Goal: Use online tool/utility: Use online tool/utility

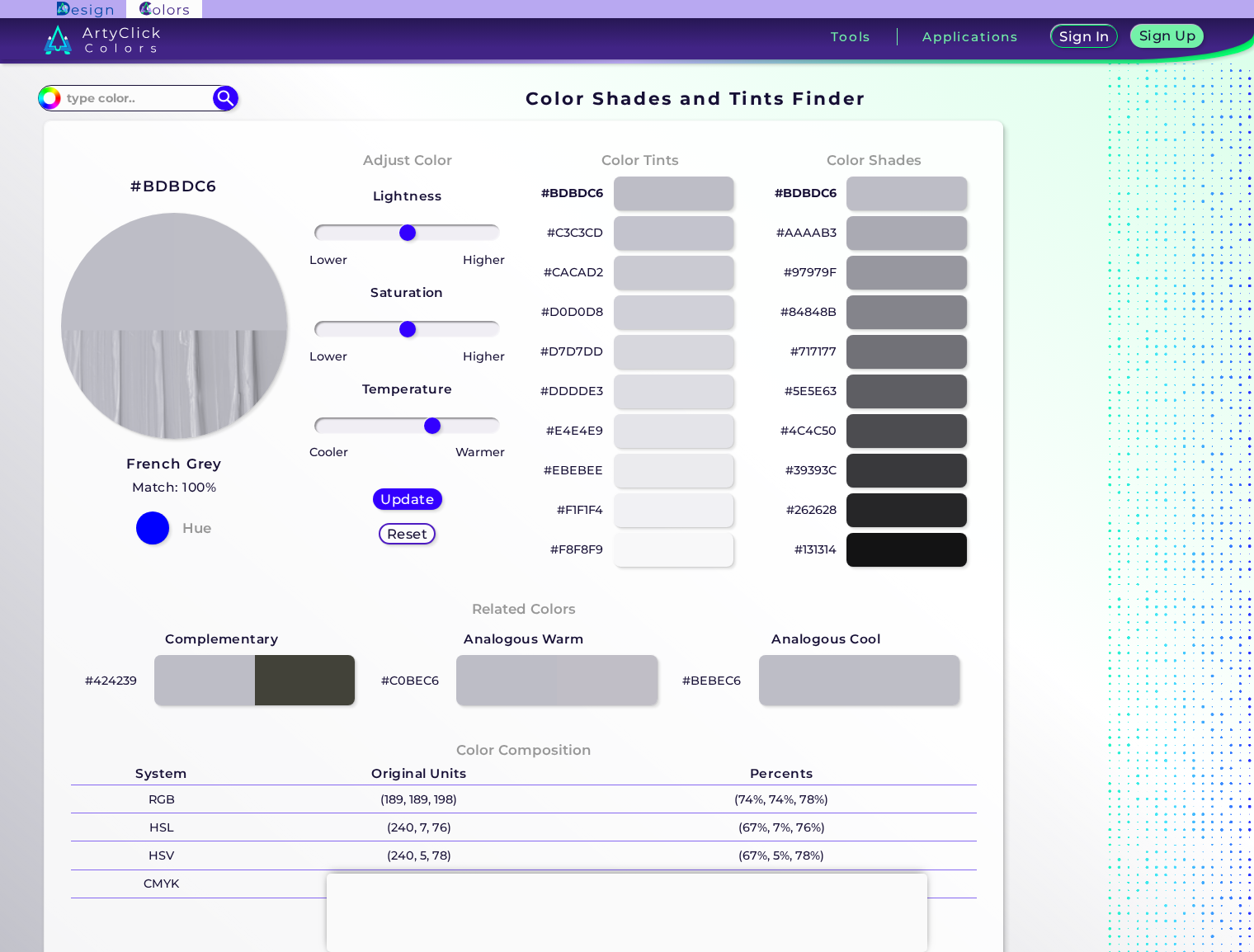
drag, startPoint x: 412, startPoint y: 425, endPoint x: 433, endPoint y: 426, distance: 21.0
click at [433, 426] on input "range" at bounding box center [407, 425] width 187 height 17
drag, startPoint x: 433, startPoint y: 426, endPoint x: 446, endPoint y: 426, distance: 13.0
type input "45"
click at [446, 426] on input "range" at bounding box center [407, 425] width 187 height 17
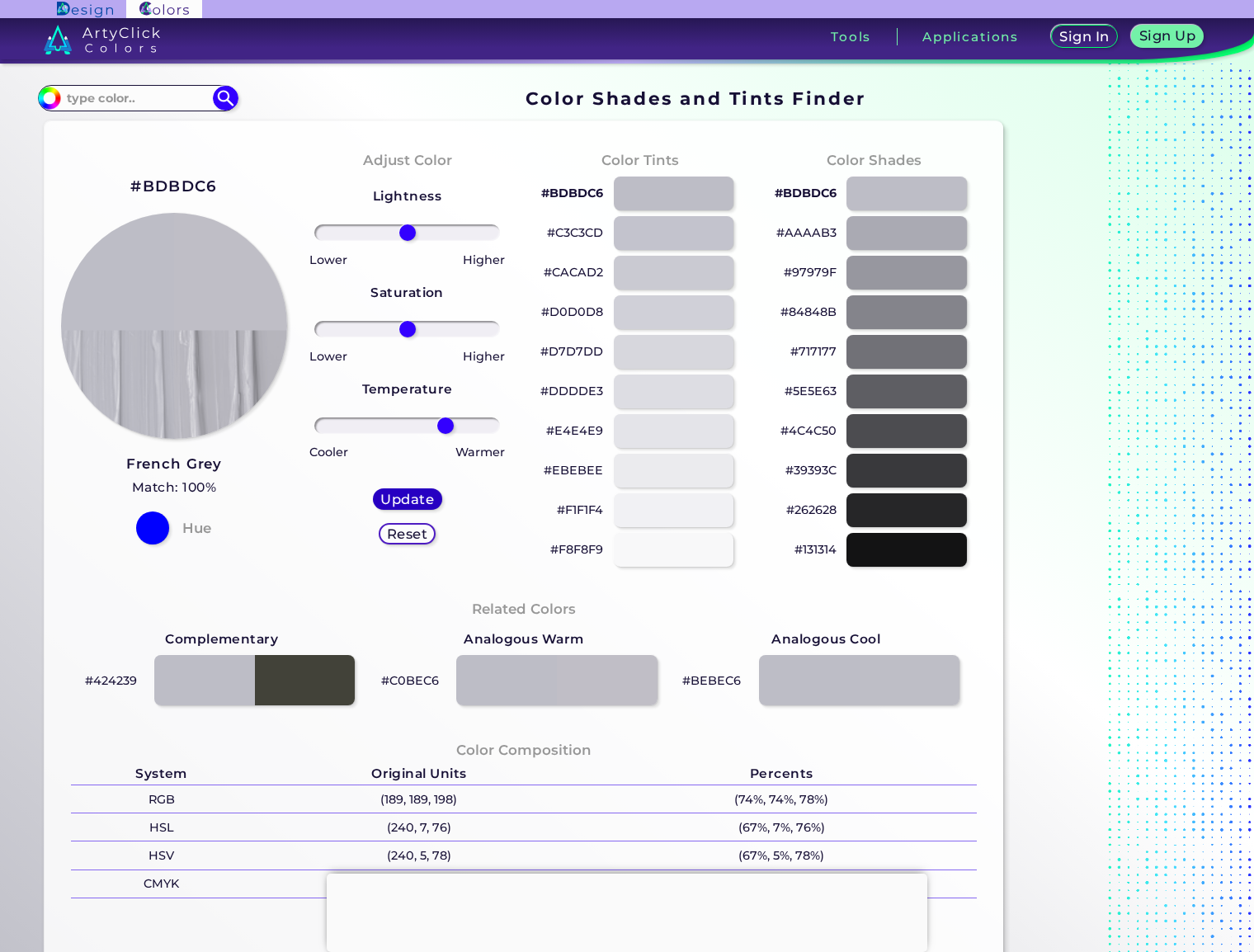
click at [413, 507] on div "Update" at bounding box center [407, 499] width 69 height 22
type input "#bfbec6"
drag, startPoint x: 406, startPoint y: 427, endPoint x: 437, endPoint y: 427, distance: 31.0
type input "36"
click at [437, 427] on input "range" at bounding box center [407, 425] width 187 height 17
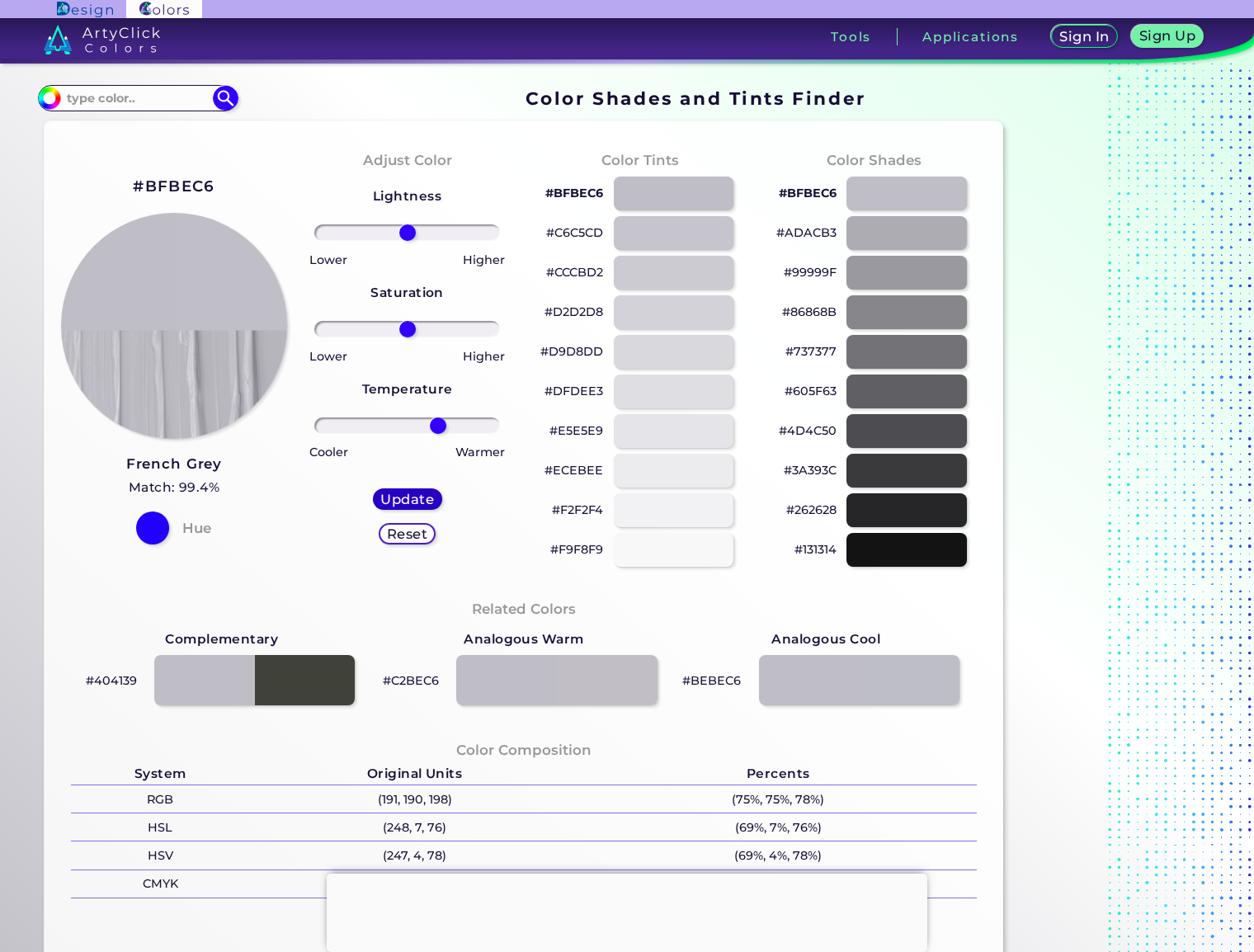
click at [411, 501] on h5 "Update" at bounding box center [406, 499] width 53 height 13
type input "#c0bec6"
drag, startPoint x: 408, startPoint y: 424, endPoint x: 459, endPoint y: 426, distance: 51.0
type input "59"
click at [457, 426] on input "range" at bounding box center [407, 425] width 187 height 17
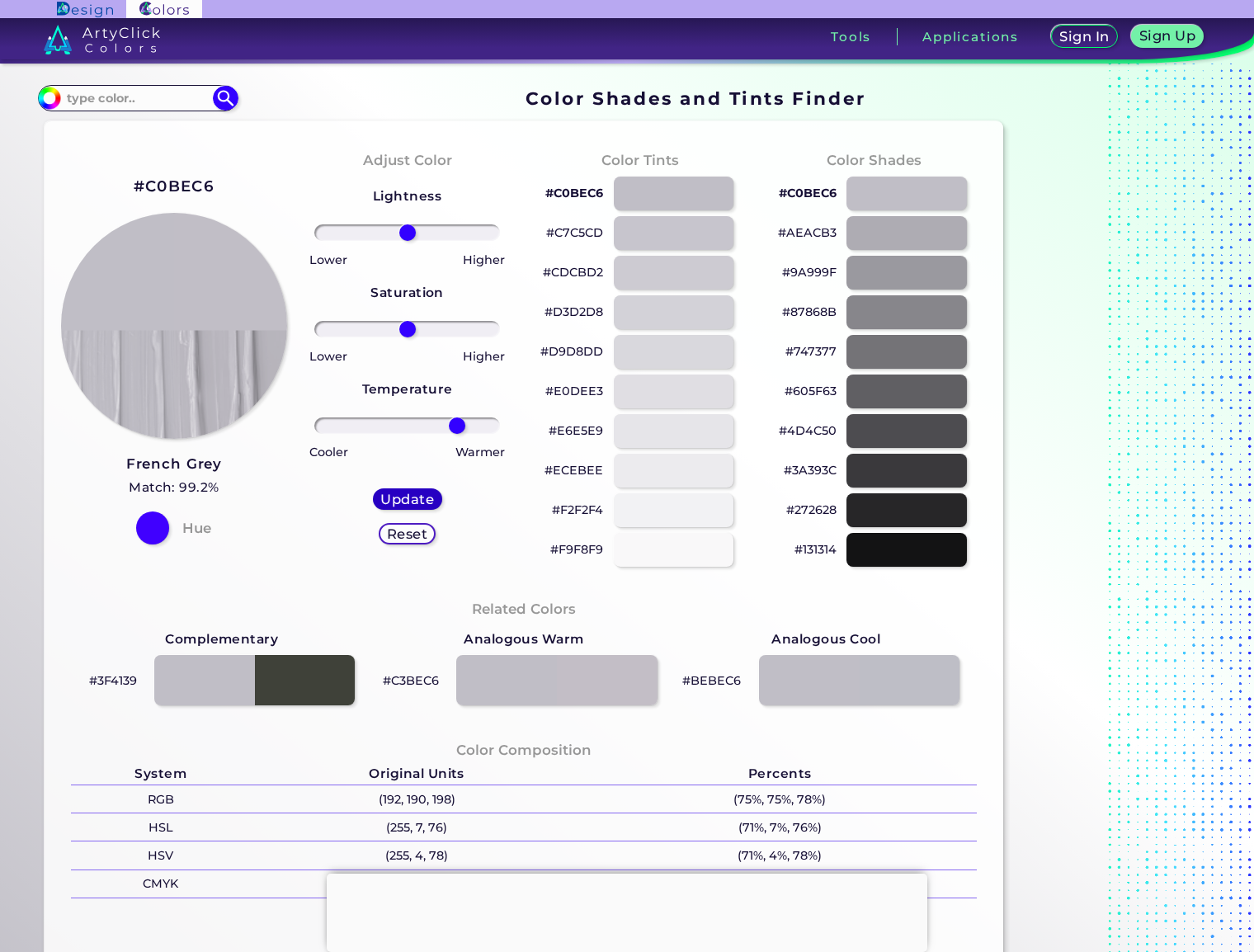
click at [426, 495] on h5 "Update" at bounding box center [406, 499] width 53 height 13
type input "#c1bec6"
drag, startPoint x: 404, startPoint y: 426, endPoint x: 501, endPoint y: 430, distance: 97.1
type input "100"
click at [501, 430] on input "range" at bounding box center [407, 425] width 187 height 17
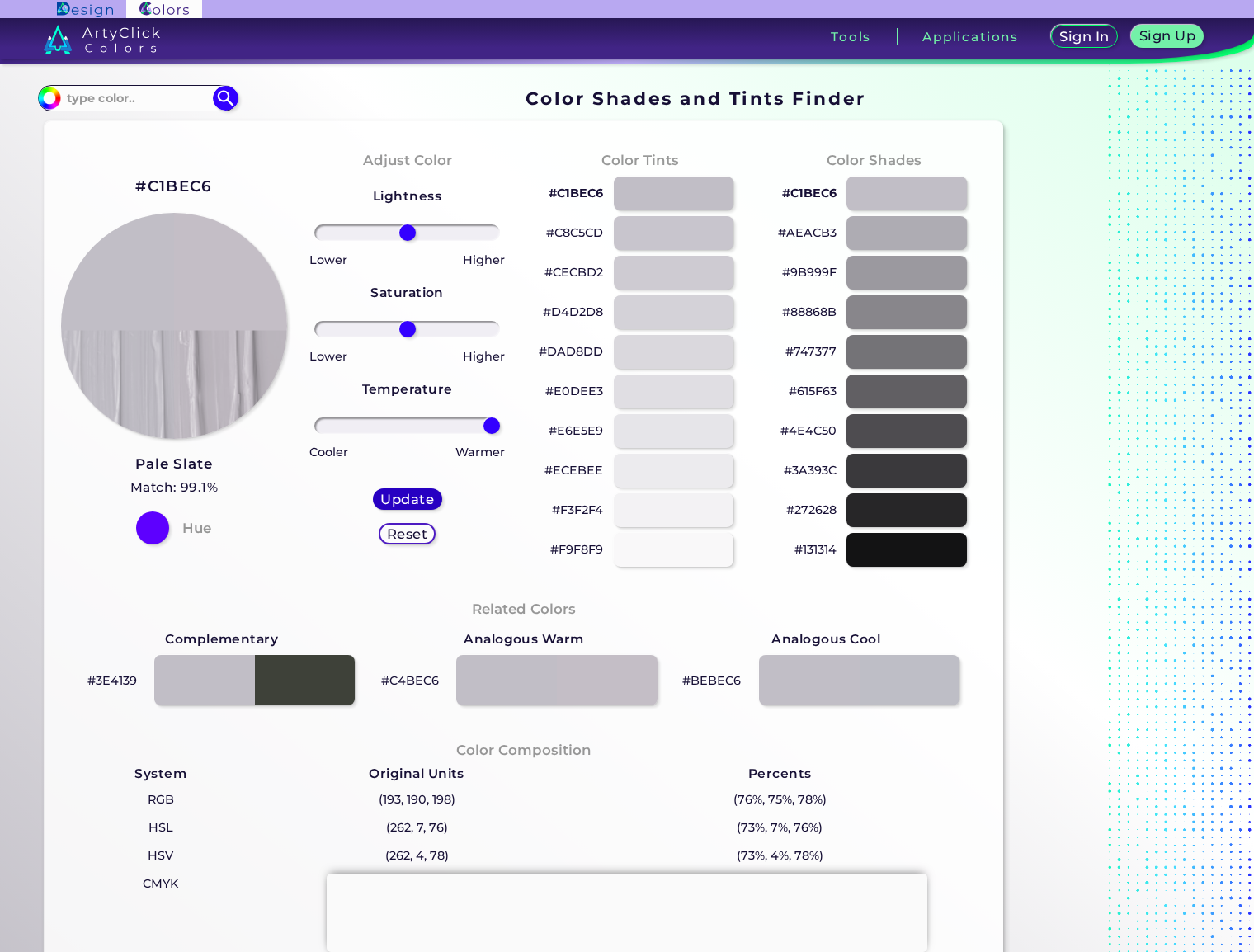
click at [415, 507] on div "Update" at bounding box center [407, 499] width 69 height 22
type input "#c4bec6"
type input "0"
drag, startPoint x: 412, startPoint y: 237, endPoint x: 440, endPoint y: 240, distance: 28.2
click at [440, 240] on input "range" at bounding box center [407, 232] width 187 height 17
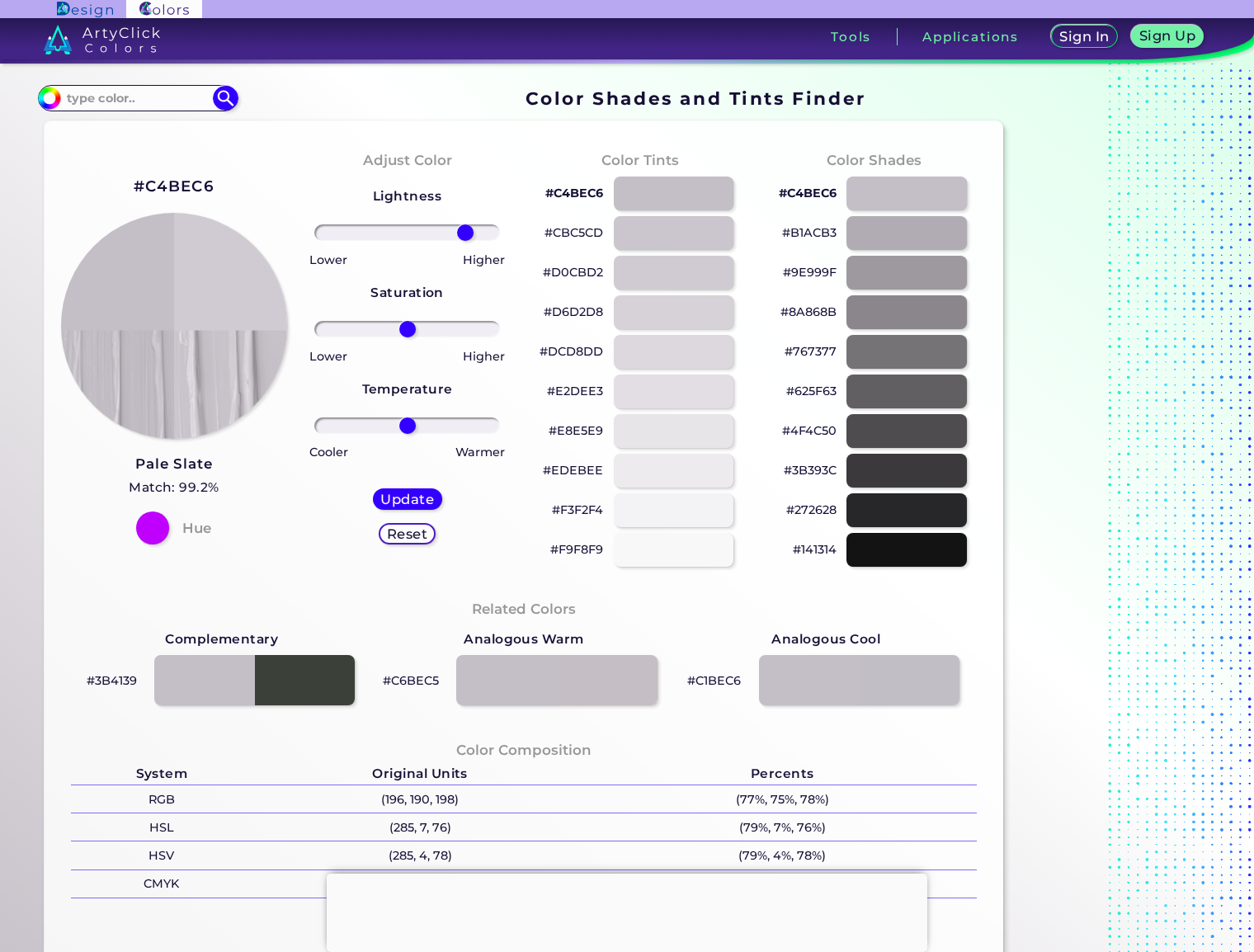
drag, startPoint x: 439, startPoint y: 235, endPoint x: 465, endPoint y: 241, distance: 26.7
type input "68"
click at [465, 241] on input "range" at bounding box center [407, 232] width 187 height 17
click at [422, 489] on div "Update" at bounding box center [407, 499] width 69 height 22
type input "#d0cbd2"
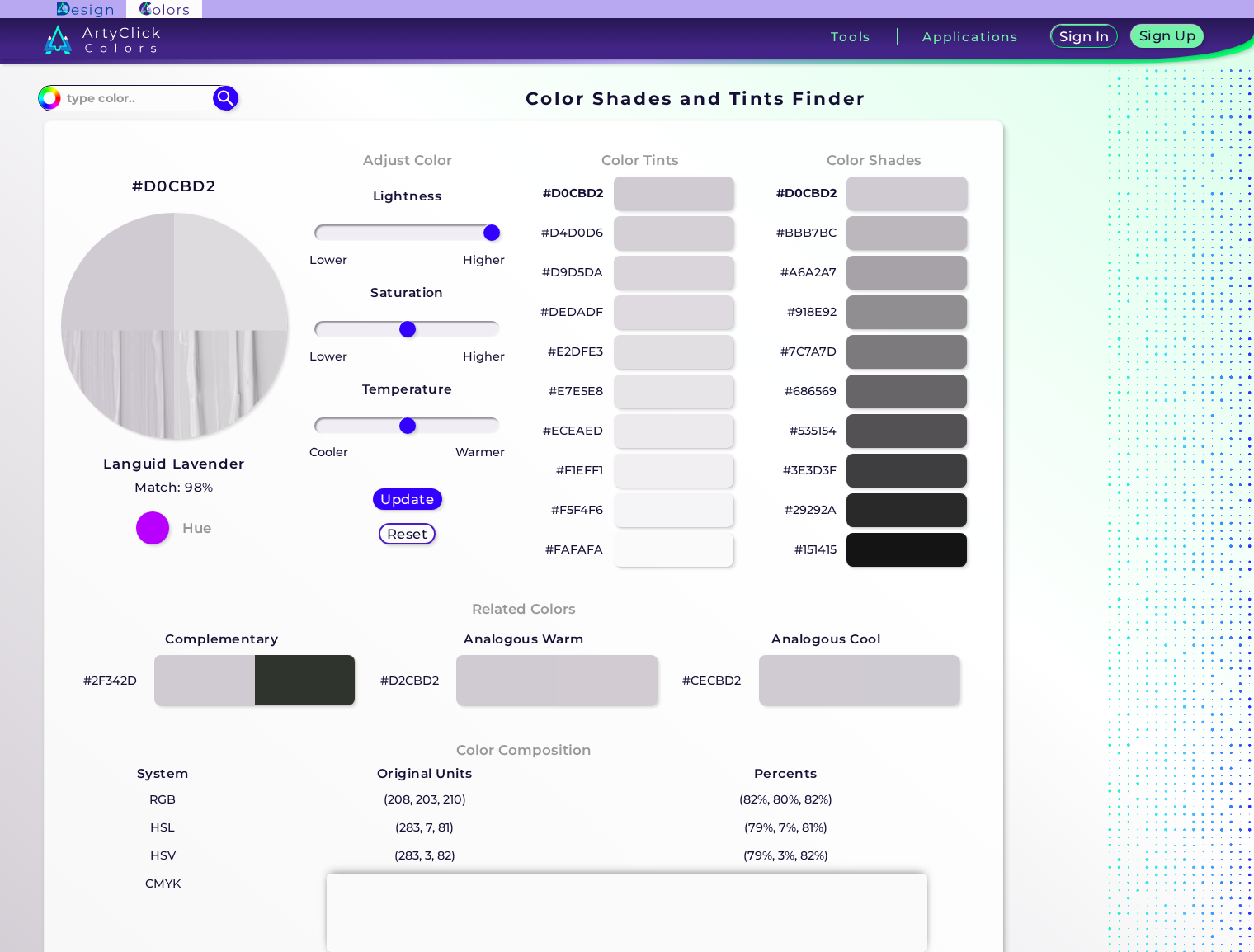
drag, startPoint x: 412, startPoint y: 232, endPoint x: 507, endPoint y: 238, distance: 95.2
type input "100"
click at [501, 238] on input "range" at bounding box center [407, 232] width 187 height 17
click at [422, 496] on h5 "Update" at bounding box center [406, 499] width 53 height 13
type input "#dedbdf"
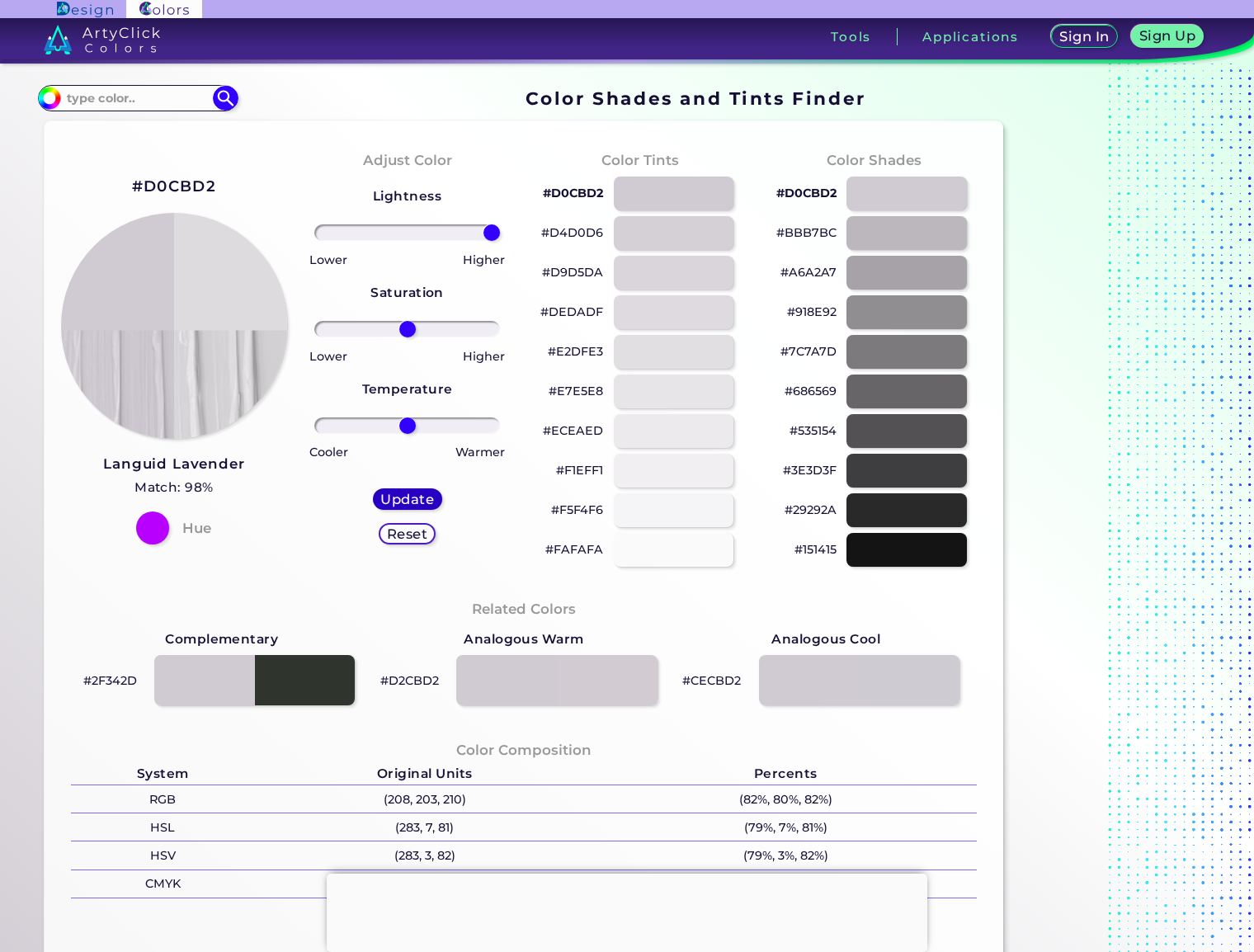
type input "0"
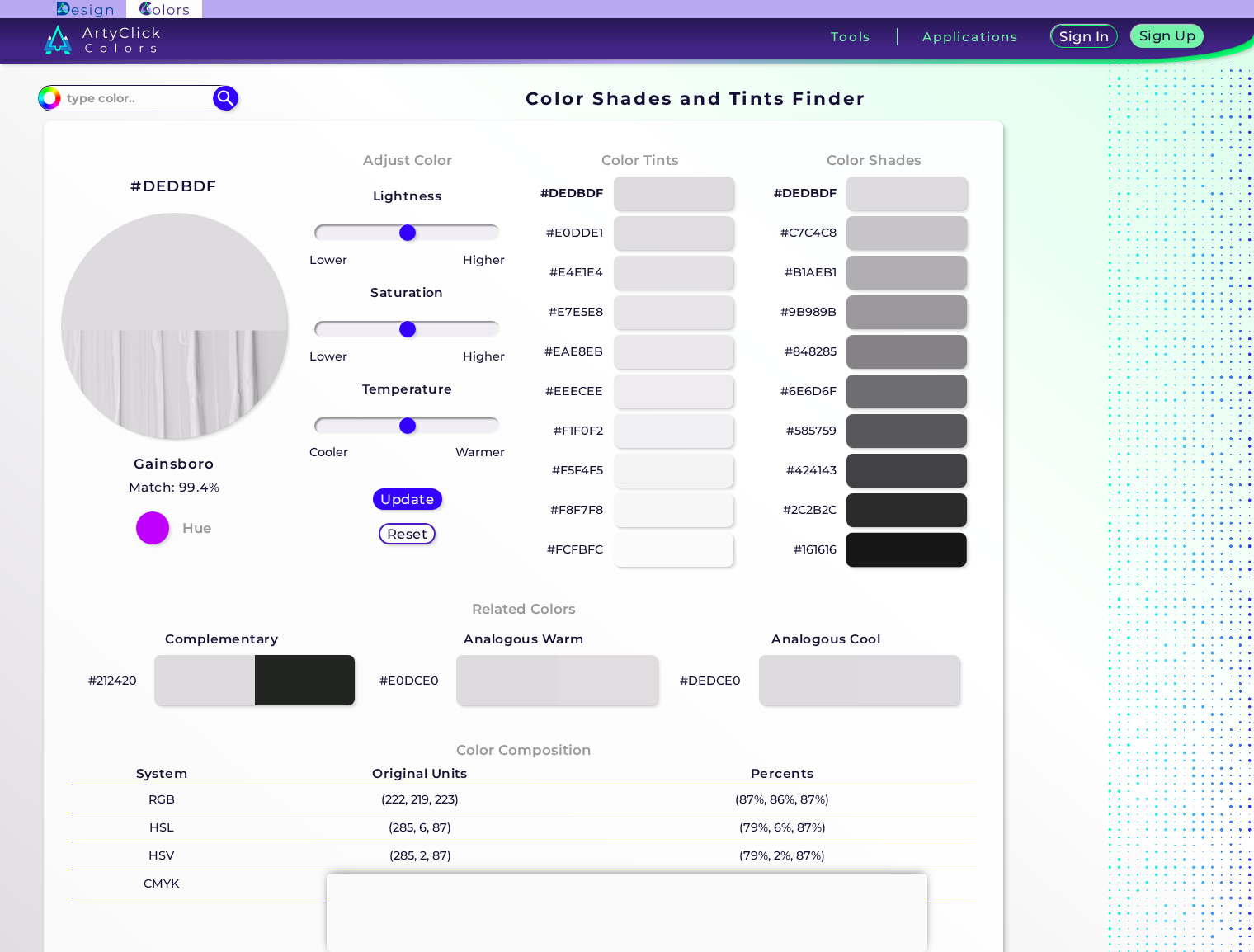
click at [870, 550] on div at bounding box center [907, 549] width 121 height 34
type input "#161616"
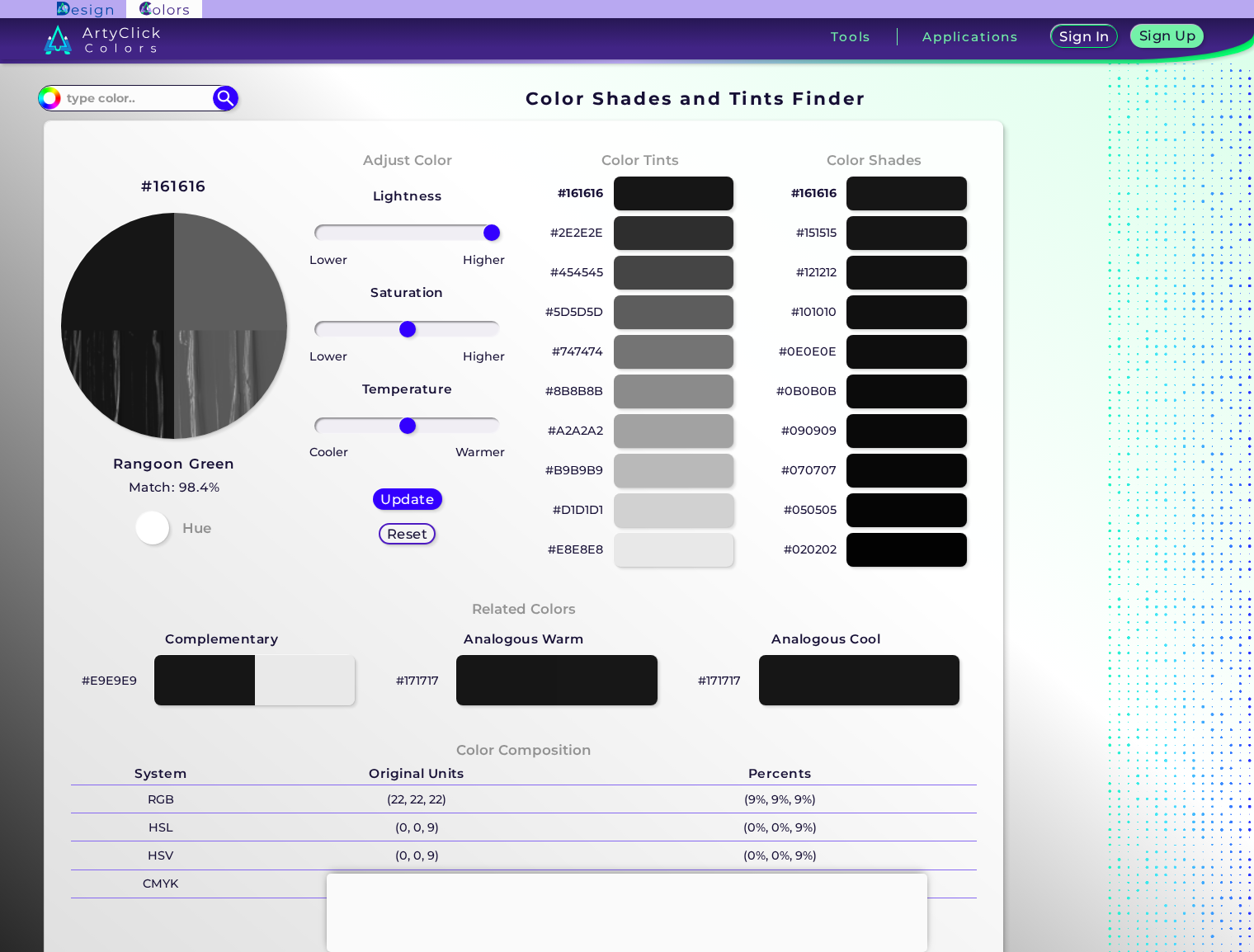
drag, startPoint x: 410, startPoint y: 232, endPoint x: 535, endPoint y: 232, distance: 125.0
type input "100"
click at [501, 232] on input "range" at bounding box center [407, 232] width 187 height 17
click at [416, 492] on h5 "Update" at bounding box center [407, 499] width 56 height 14
type input "#5d5d5d"
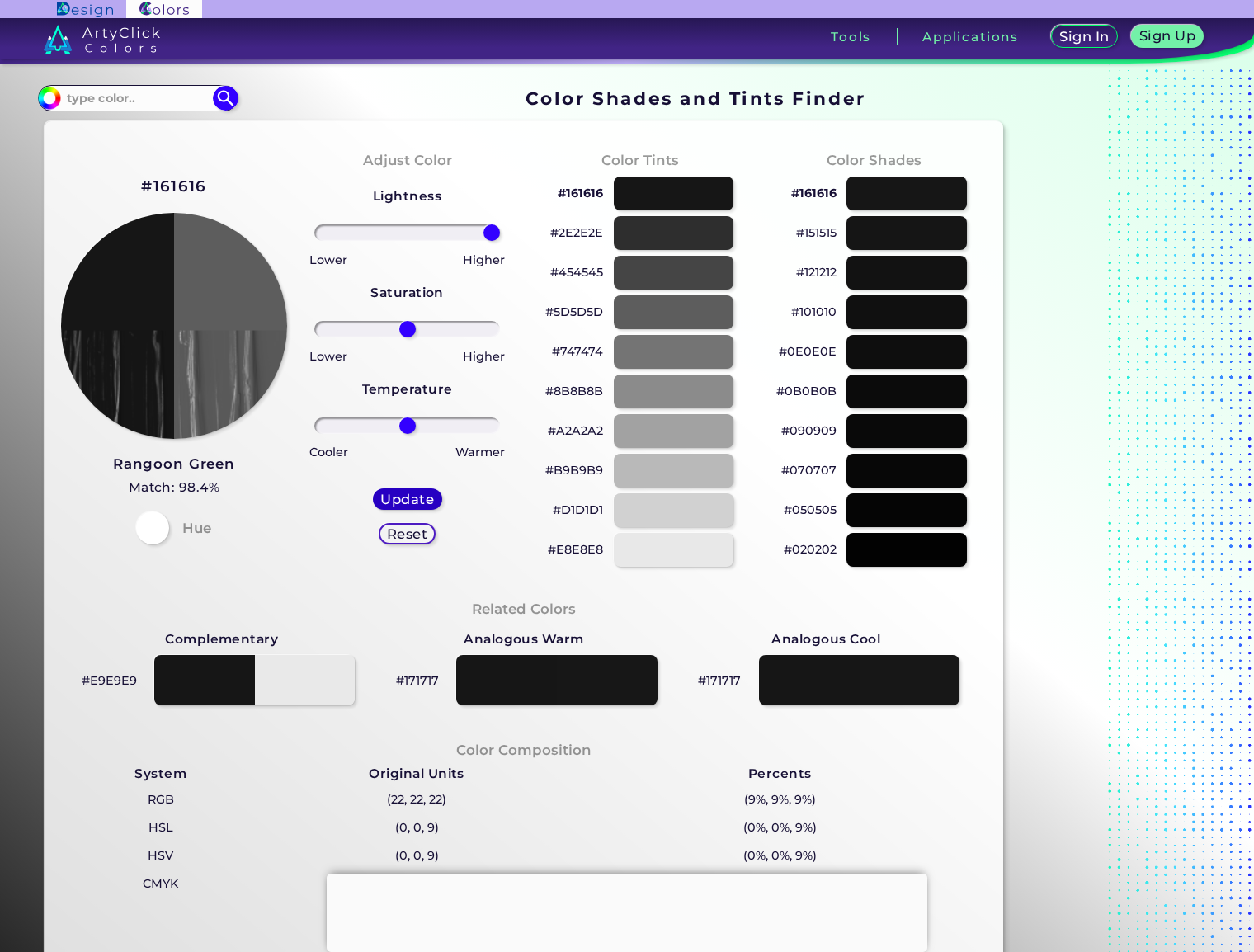
type input "0"
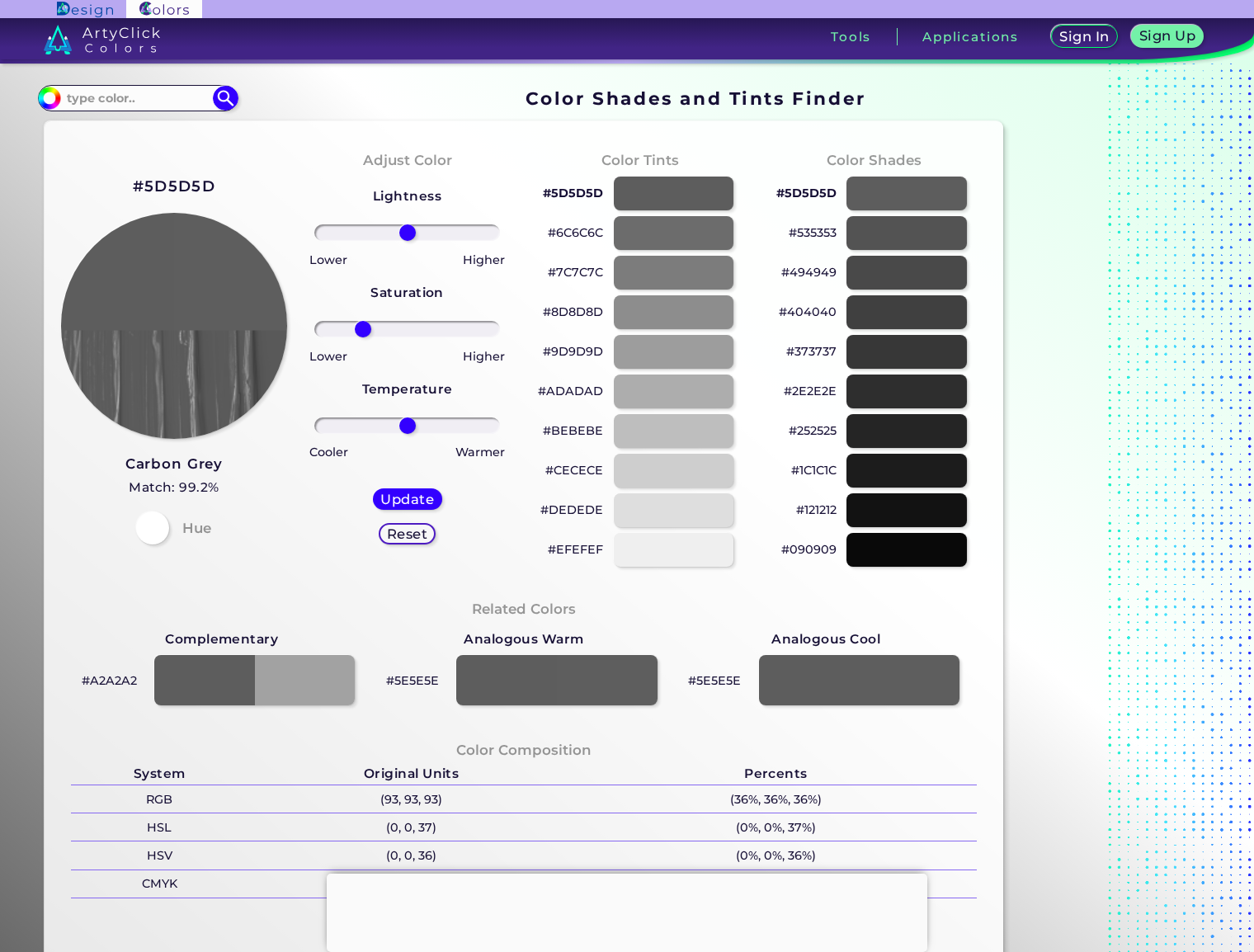
drag, startPoint x: 411, startPoint y: 332, endPoint x: 363, endPoint y: 330, distance: 48.0
type input "-52"
click at [363, 330] on input "range" at bounding box center [407, 329] width 187 height 17
click at [431, 500] on h5 "Update" at bounding box center [407, 499] width 56 height 14
type input "#5e5e5e"
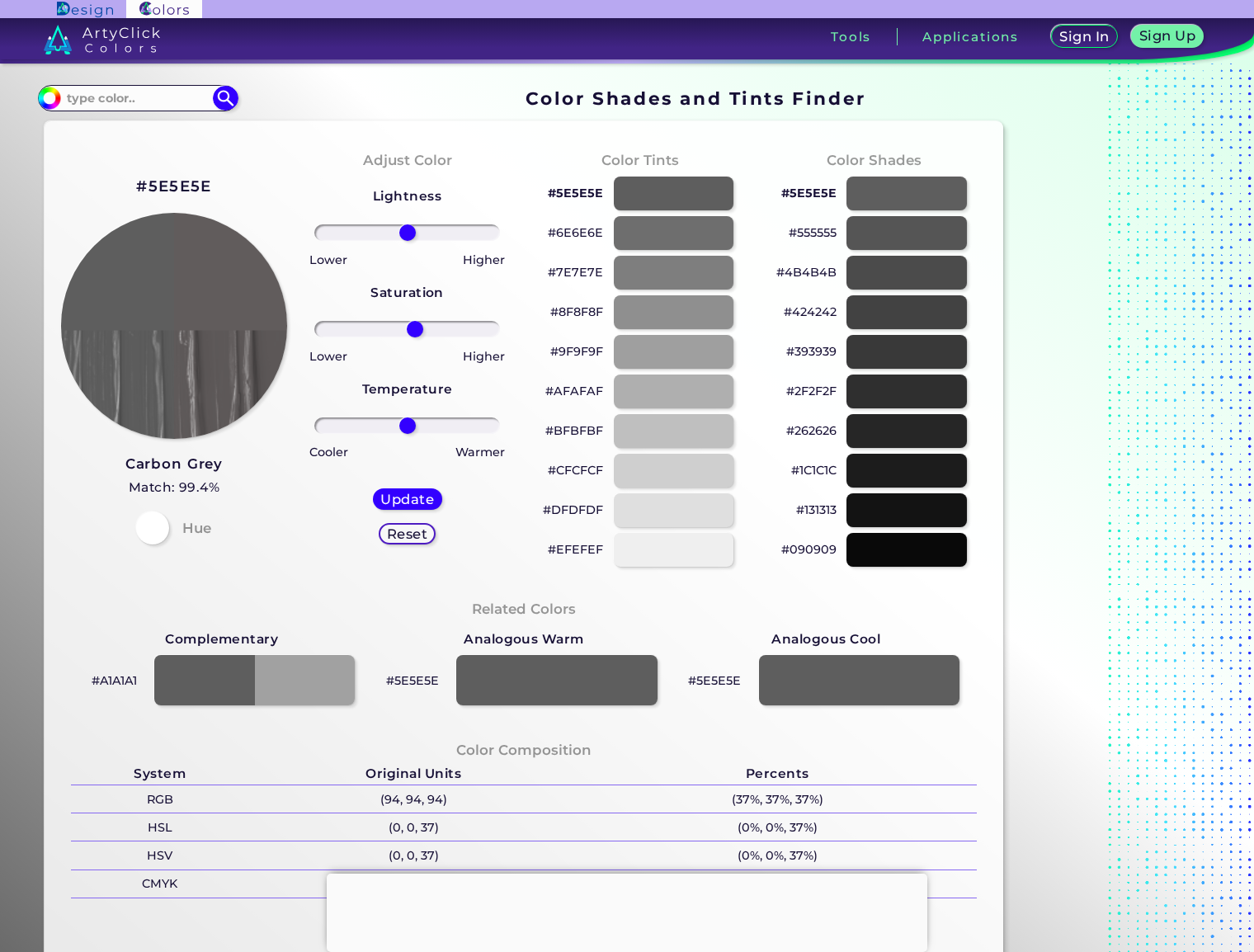
drag, startPoint x: 462, startPoint y: 329, endPoint x: 415, endPoint y: 332, distance: 47.1
click at [415, 332] on input "range" at bounding box center [407, 329] width 187 height 17
type input "4"
click at [410, 329] on input "range" at bounding box center [407, 329] width 187 height 17
click at [408, 496] on h5 "Update" at bounding box center [407, 499] width 56 height 14
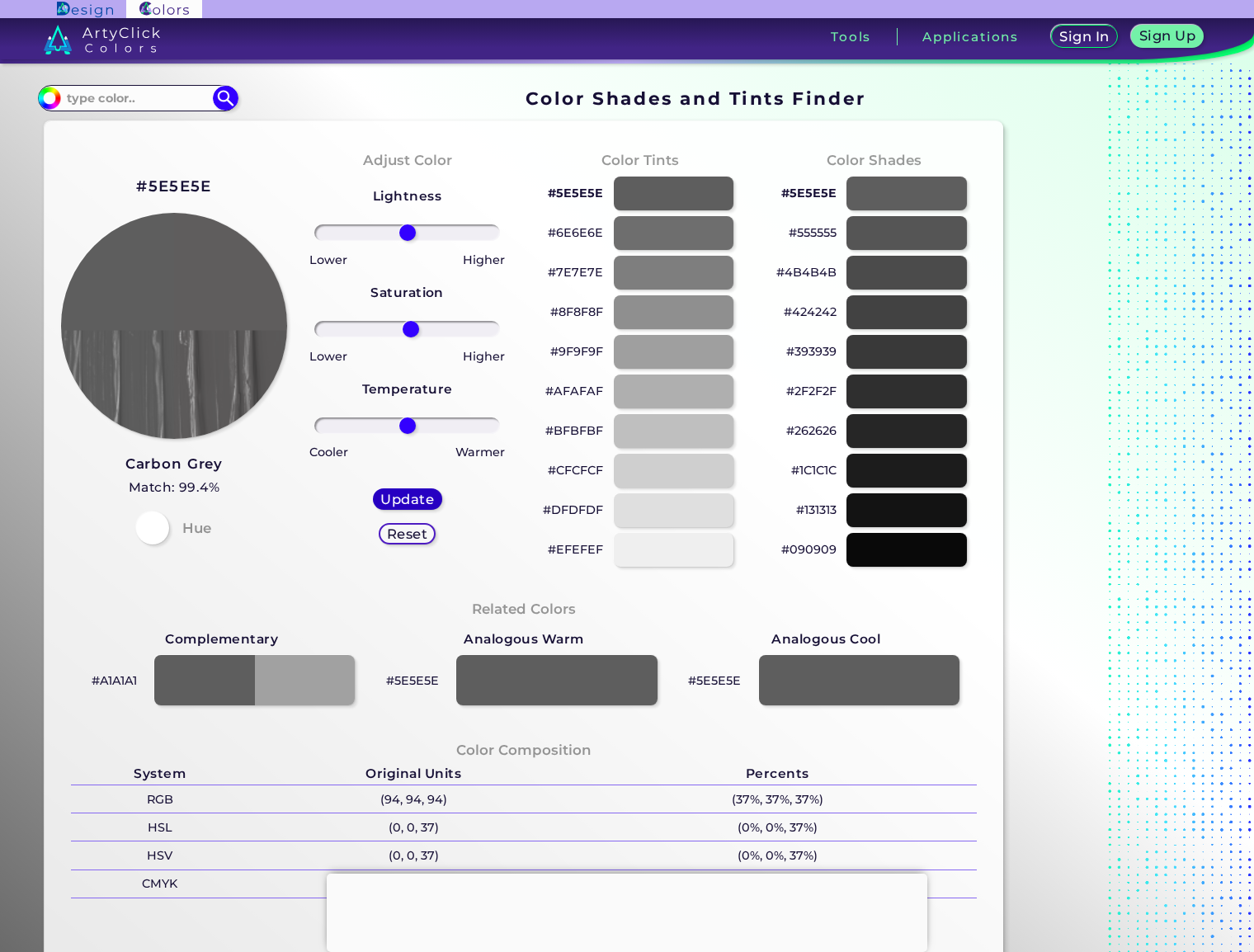
type input "#5f5d5d"
type input "0"
click at [407, 534] on h5 "Reset" at bounding box center [407, 534] width 40 height 13
click at [418, 534] on h5 "Reset" at bounding box center [407, 534] width 40 height 13
click at [402, 532] on h5 "Reset" at bounding box center [407, 534] width 42 height 14
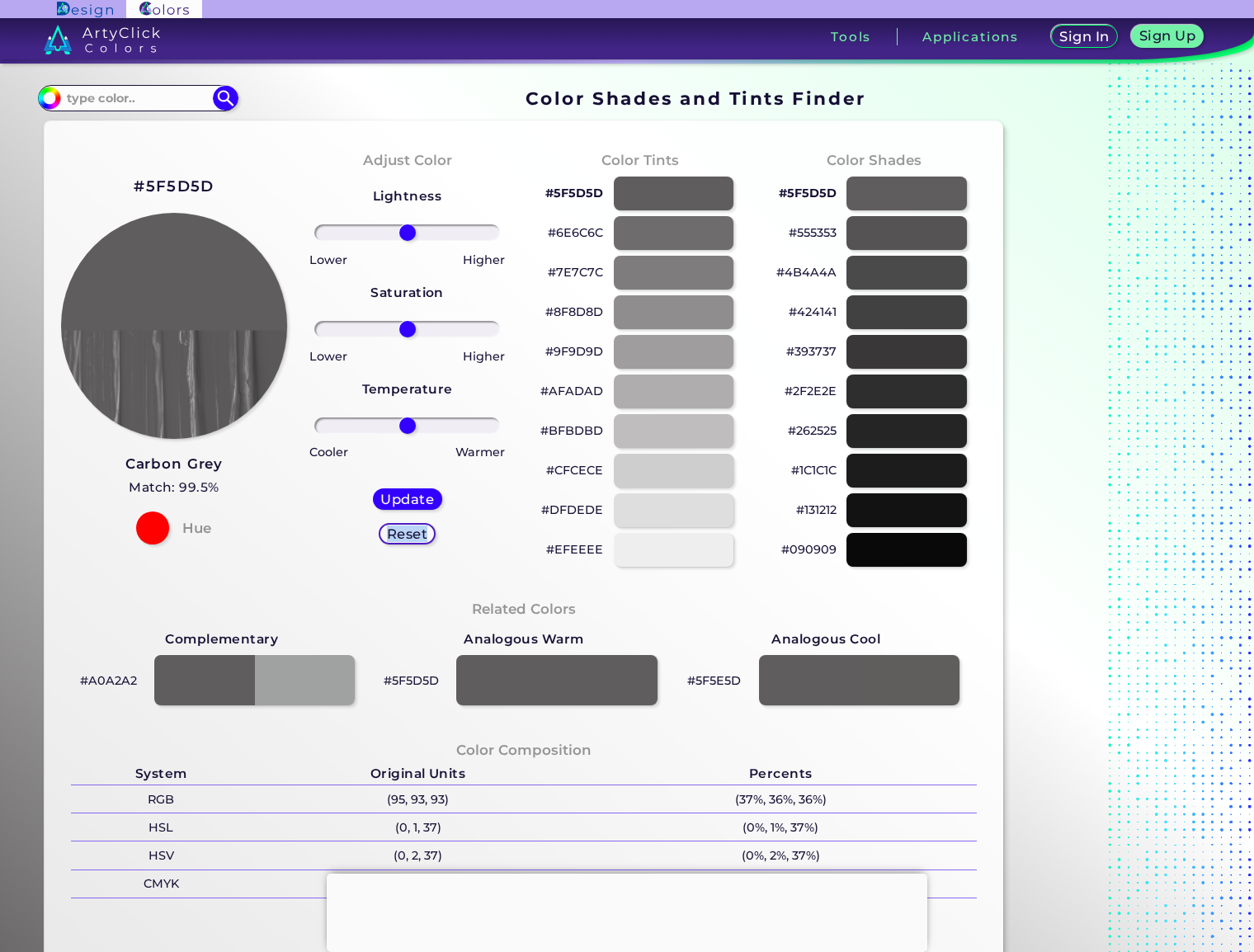
click at [402, 532] on h5 "Reset" at bounding box center [407, 534] width 43 height 14
click at [682, 506] on div at bounding box center [673, 510] width 121 height 34
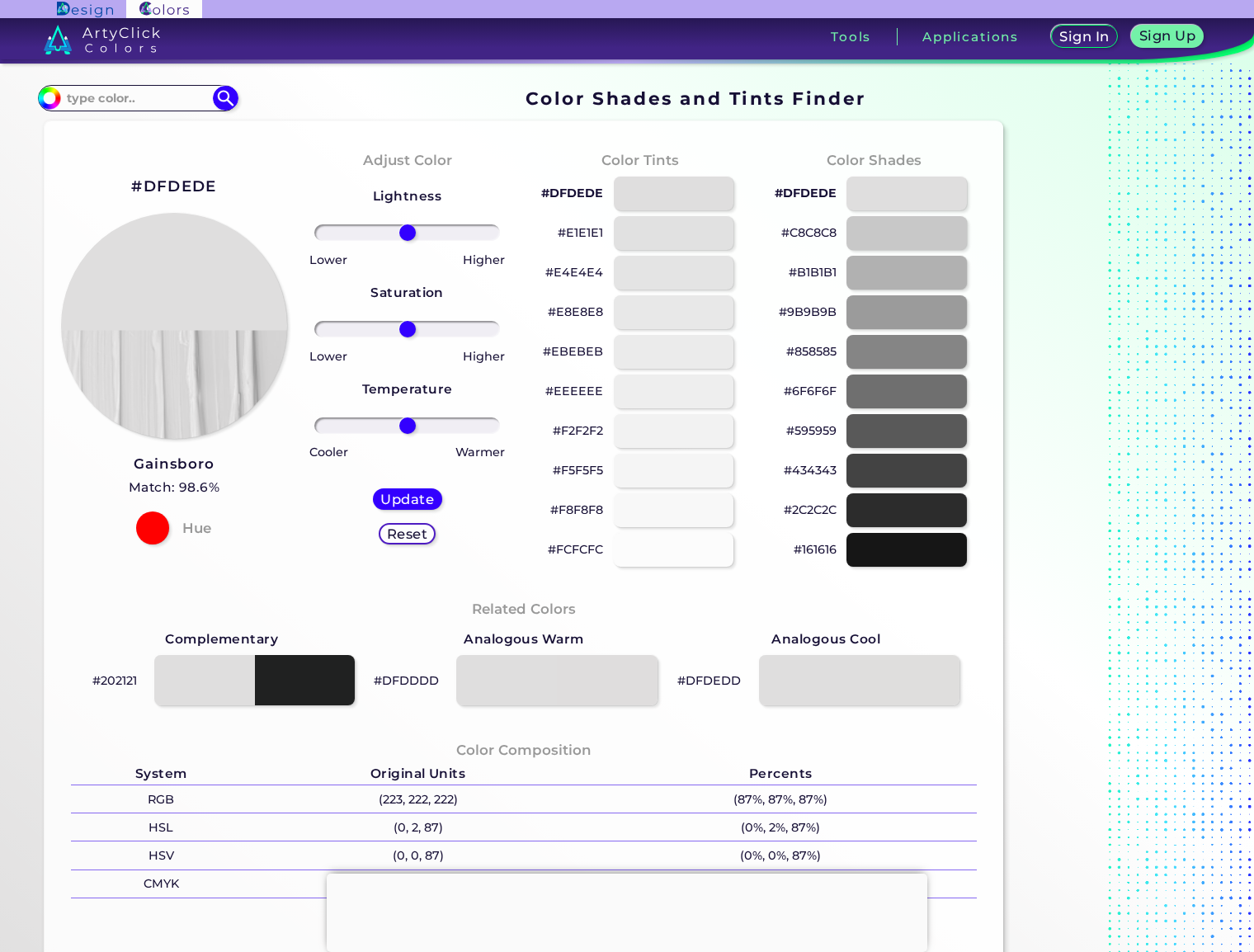
click at [420, 535] on h5 "Reset" at bounding box center [407, 534] width 43 height 14
click at [887, 350] on div at bounding box center [907, 351] width 121 height 34
type input "#858585"
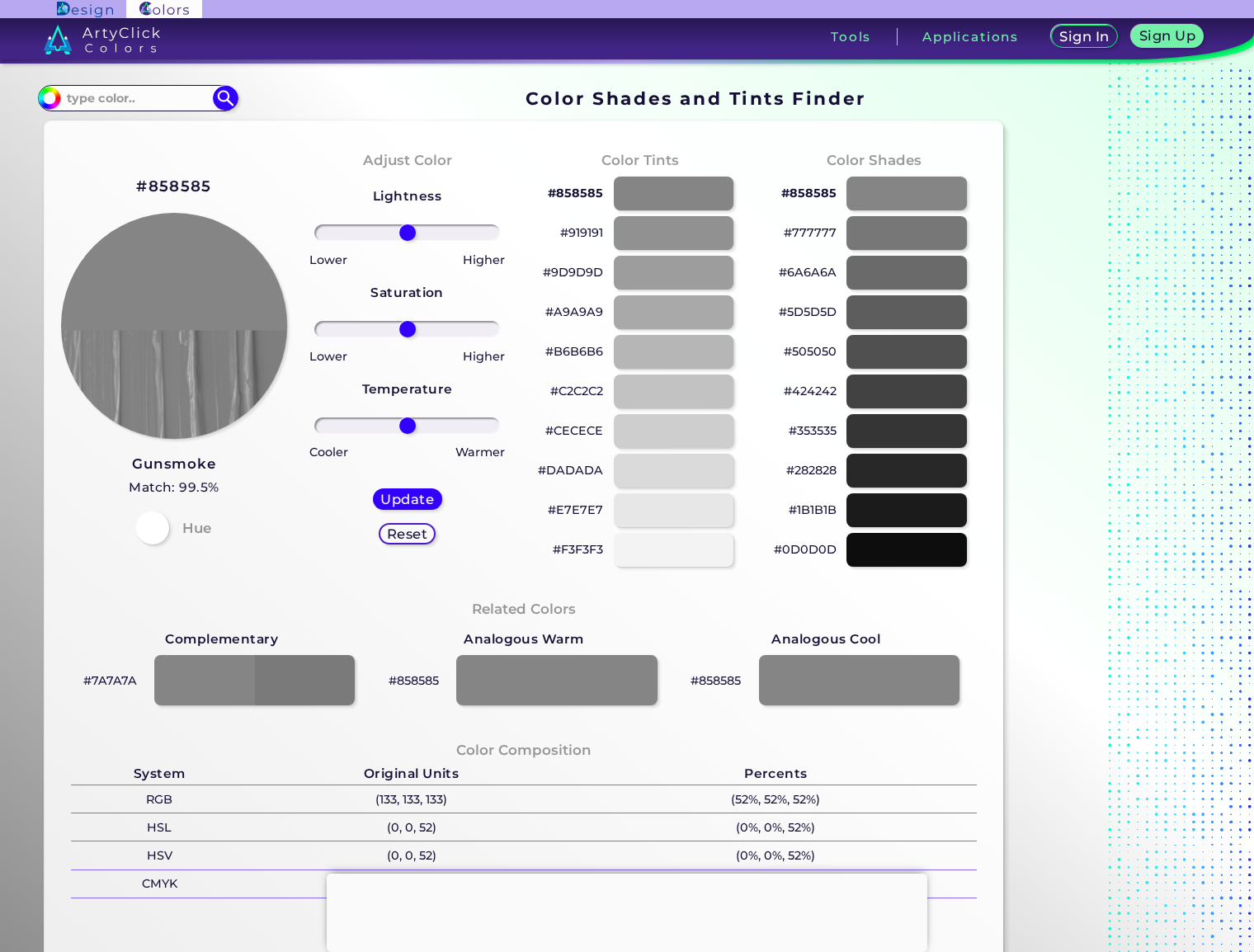
click at [495, 435] on div at bounding box center [406, 425] width 207 height 20
click at [489, 428] on input "range" at bounding box center [407, 425] width 187 height 17
click at [426, 499] on h5 "Update" at bounding box center [407, 500] width 54 height 14
type input "100"
click at [495, 426] on input "range" at bounding box center [407, 425] width 187 height 17
